Goal: Navigation & Orientation: Find specific page/section

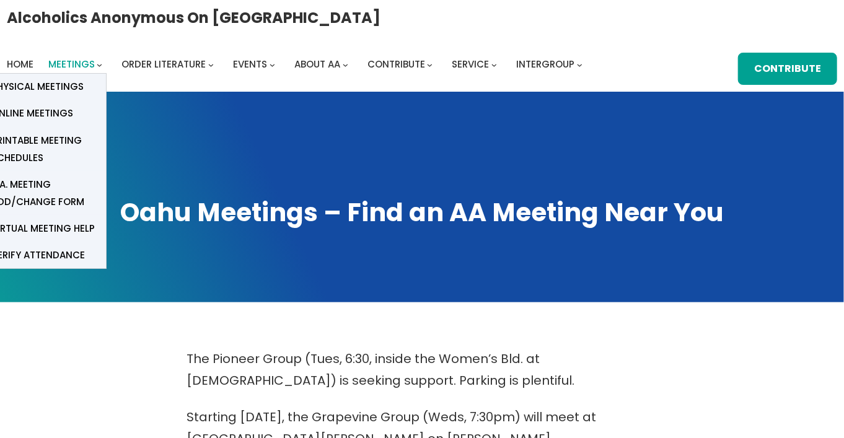
click at [79, 66] on span "Meetings" at bounding box center [71, 64] width 46 height 13
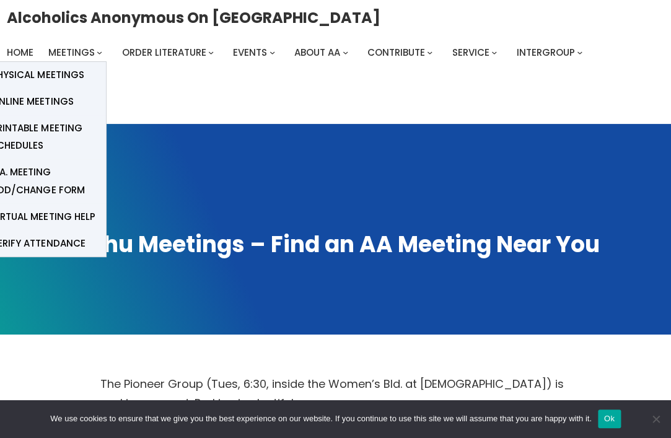
click at [55, 52] on span "Meetings" at bounding box center [71, 52] width 46 height 13
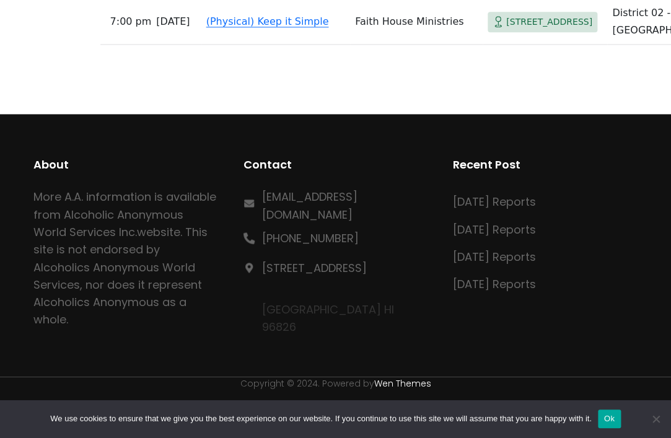
scroll to position [8049, 0]
